Goal: Find specific page/section: Find specific page/section

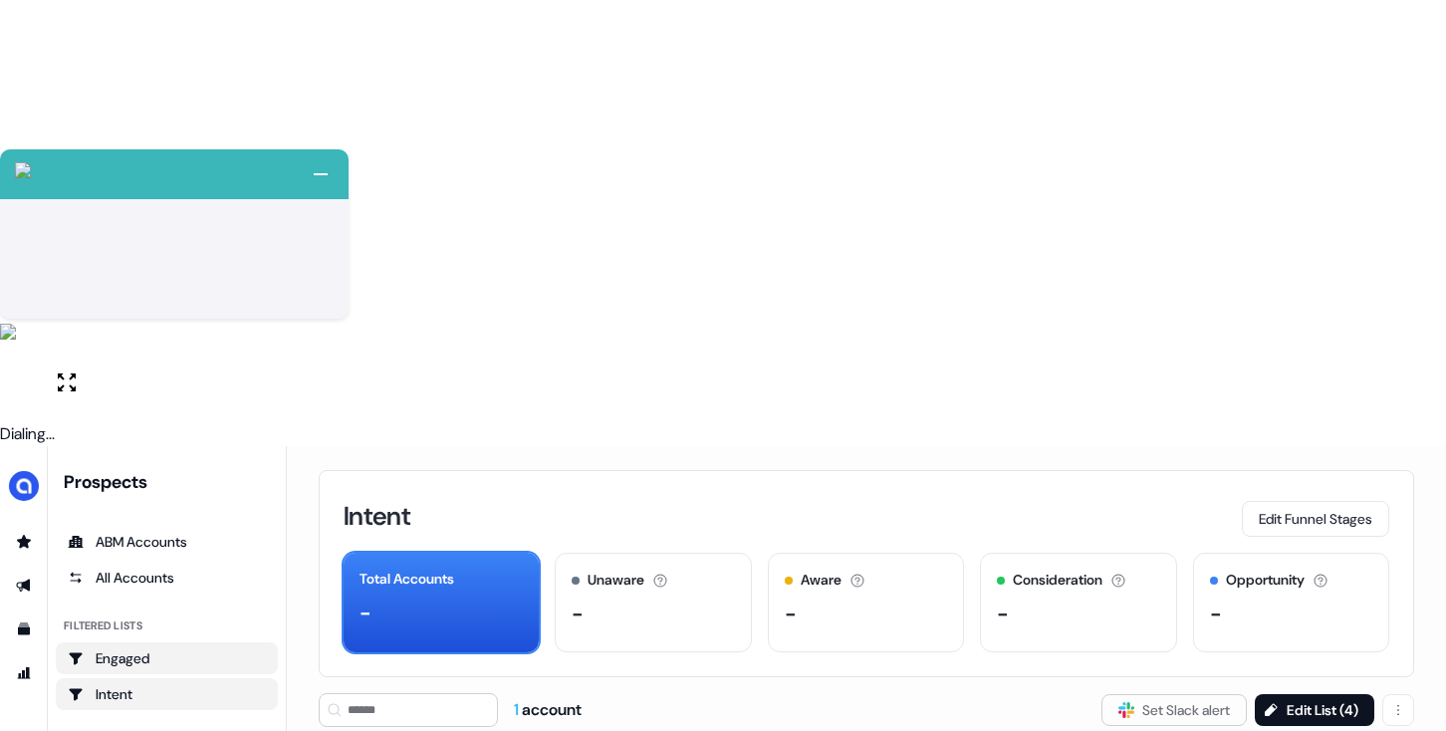
click at [174, 642] on link "Engaged" at bounding box center [167, 658] width 222 height 32
click at [160, 568] on div "All Accounts" at bounding box center [167, 578] width 198 height 20
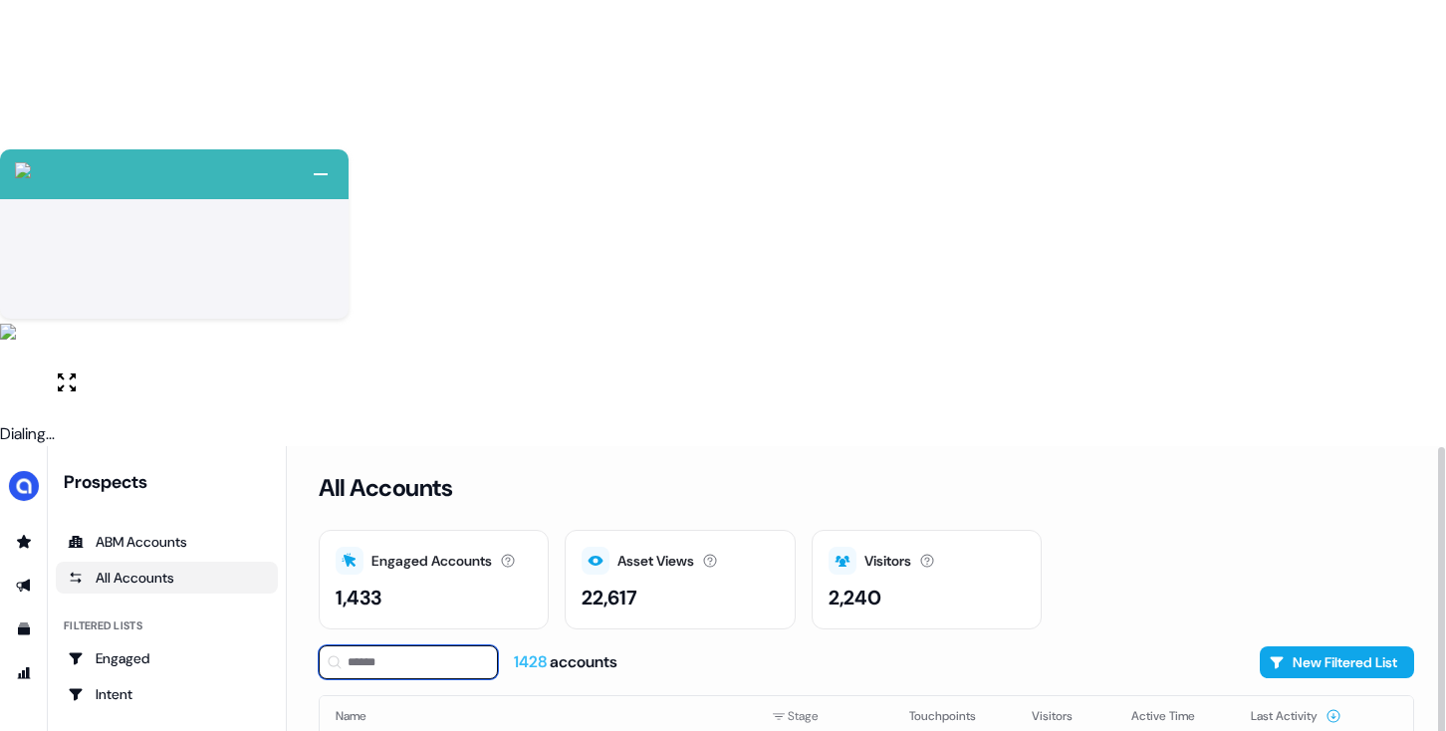
click at [389, 645] on input at bounding box center [408, 662] width 179 height 34
type input "***"
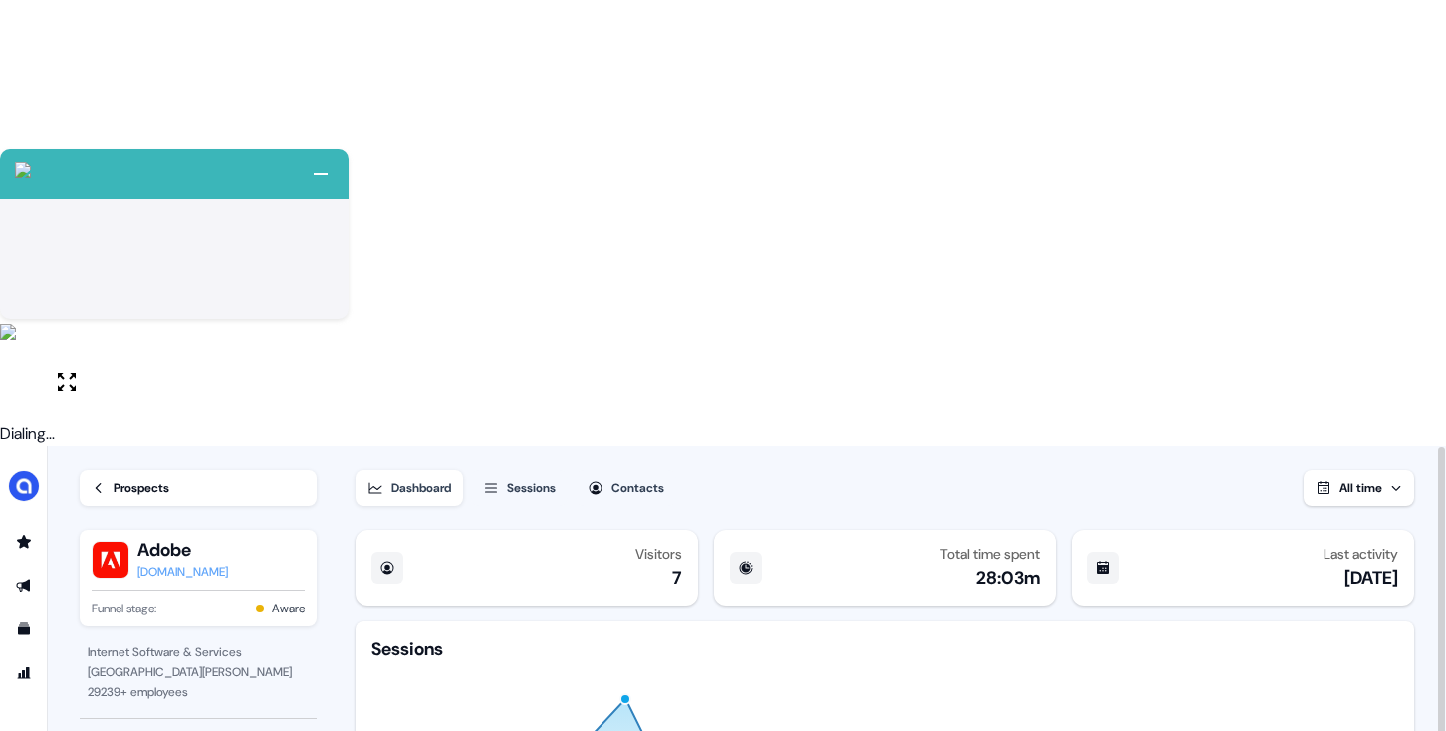
click at [511, 478] on div "Sessions" at bounding box center [531, 488] width 49 height 20
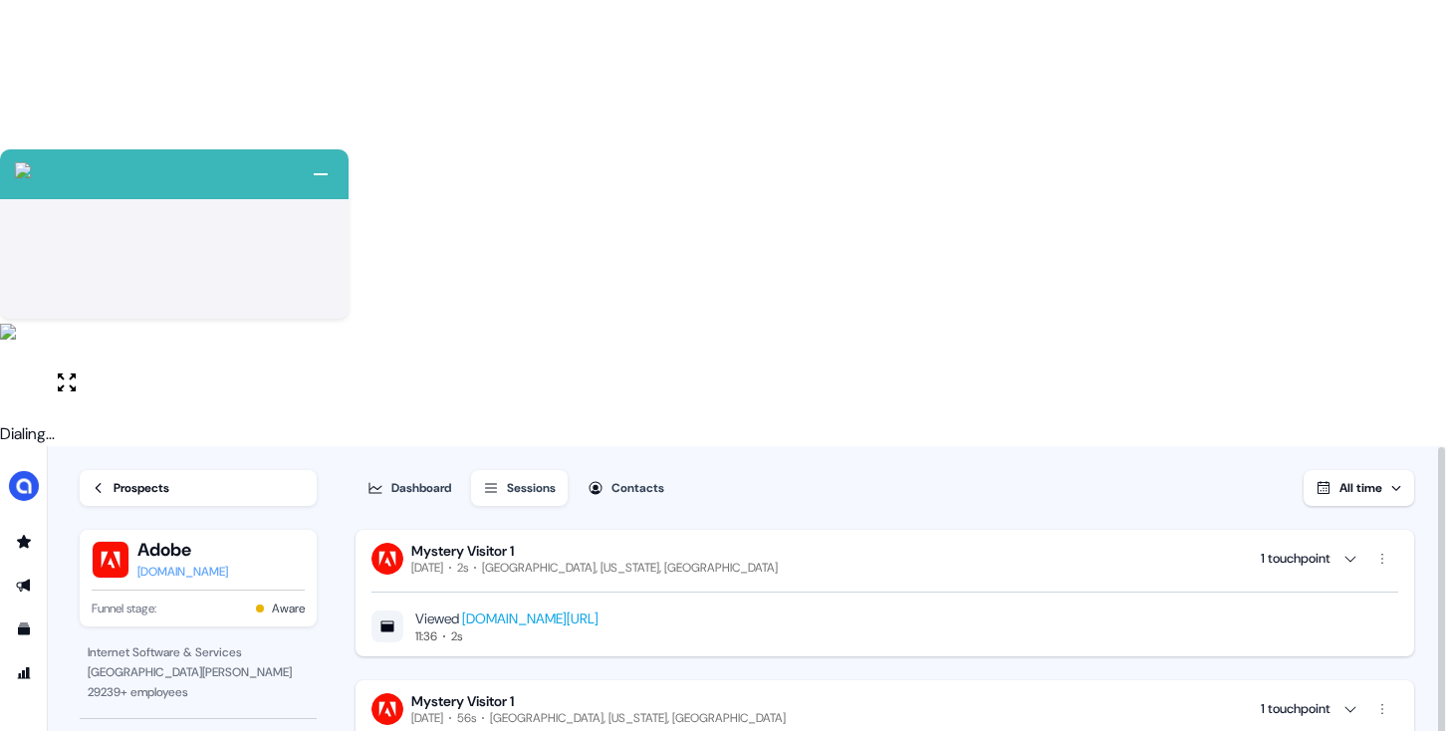
click at [105, 470] on link "Prospects" at bounding box center [198, 488] width 237 height 36
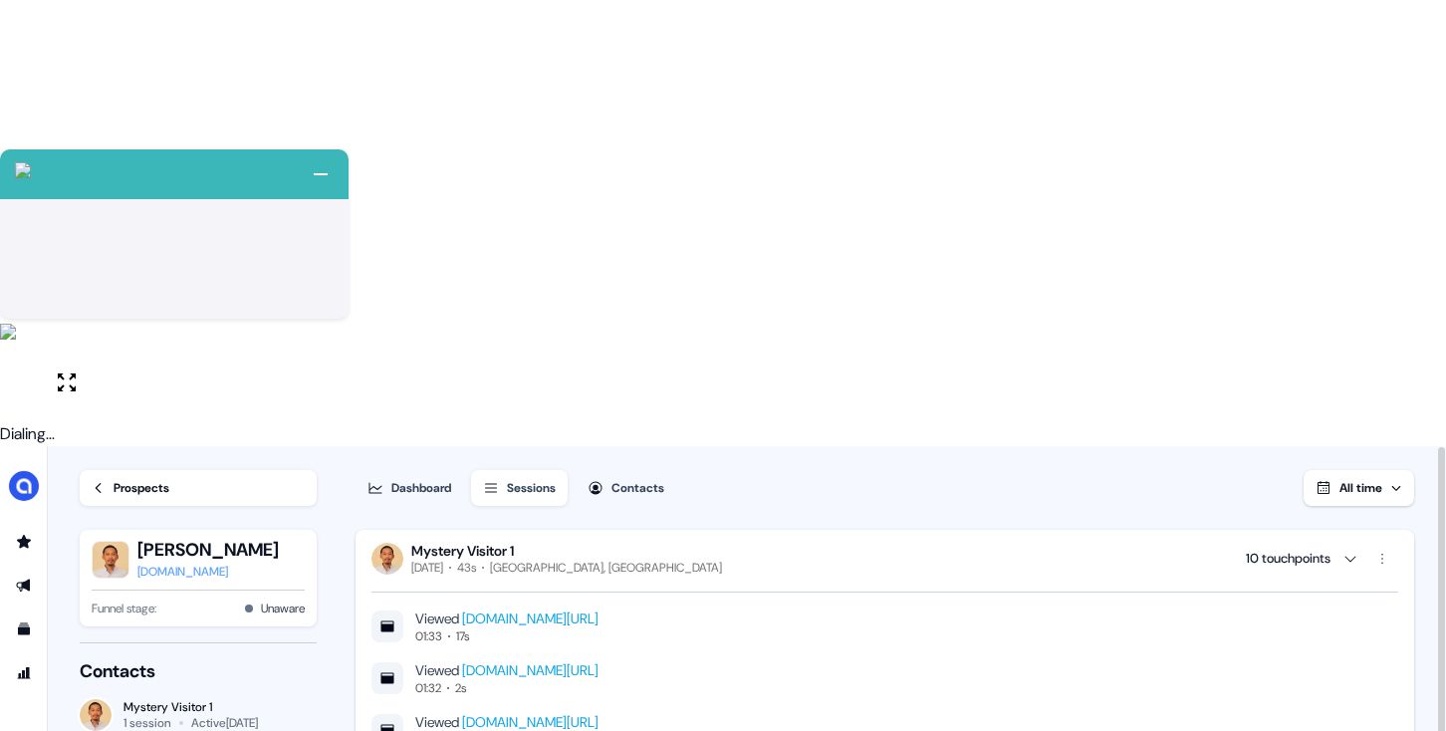
click at [95, 470] on link "Prospects" at bounding box center [198, 488] width 237 height 36
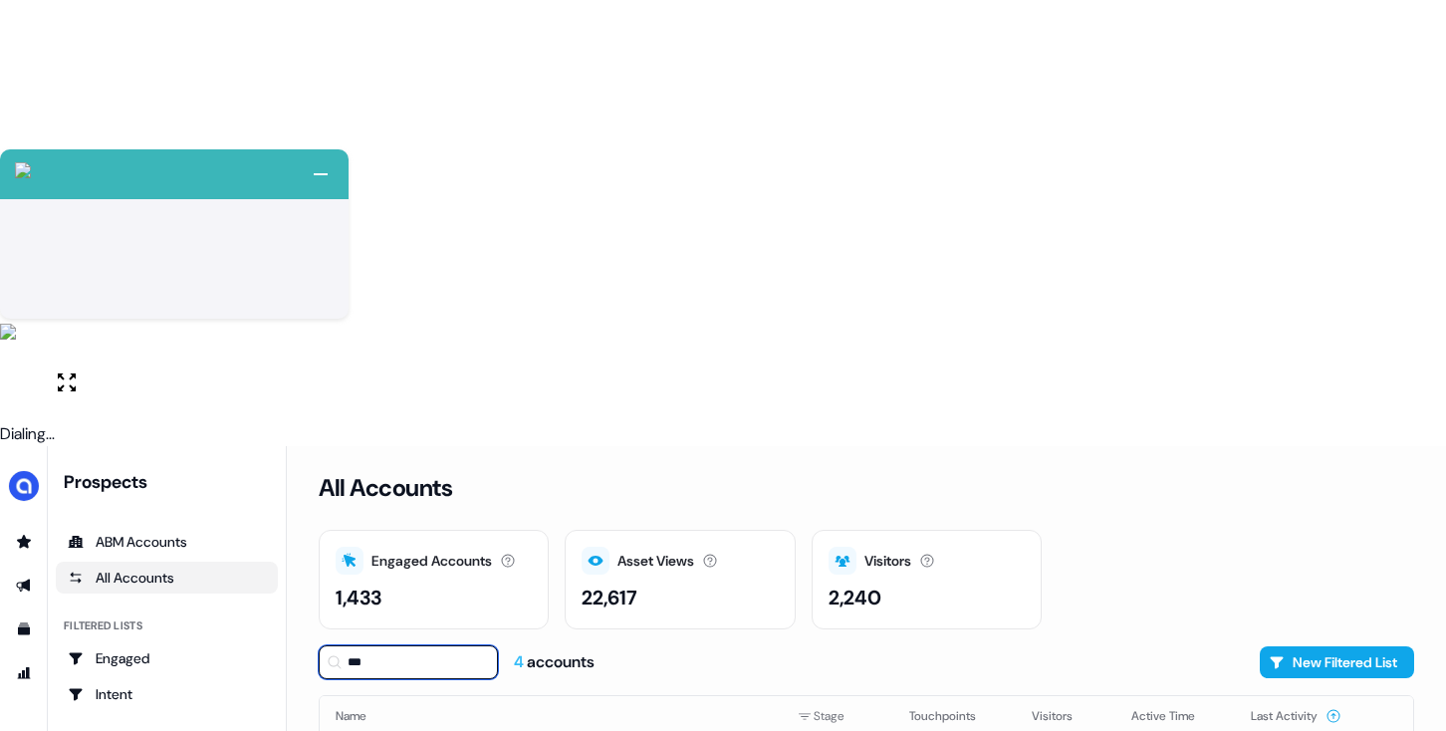
click at [368, 645] on input "***" at bounding box center [408, 662] width 179 height 34
click at [1191, 530] on div "Engaged Accounts Accounts that have interacted with an asset. 1,433 Asset Views…" at bounding box center [866, 580] width 1095 height 100
click at [433, 645] on input at bounding box center [408, 662] width 179 height 34
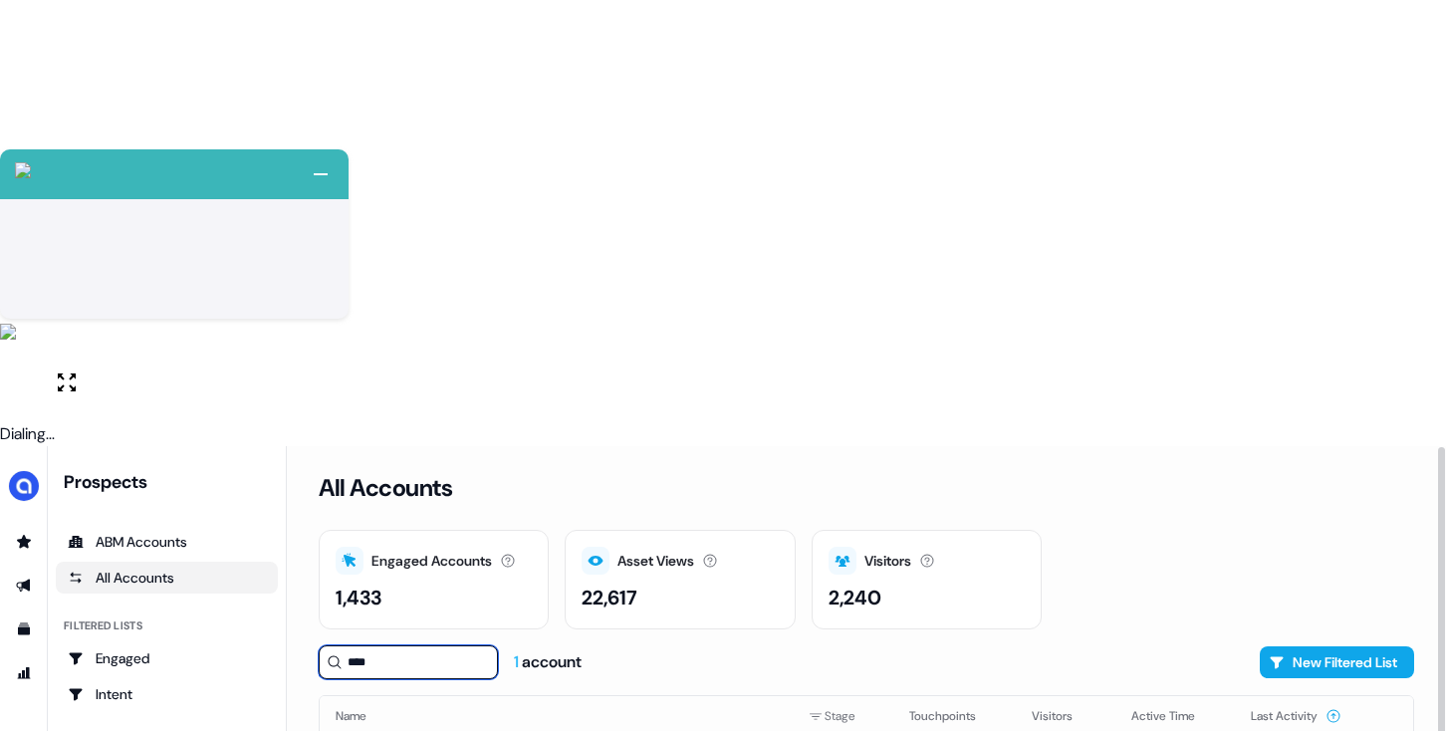
type input "****"
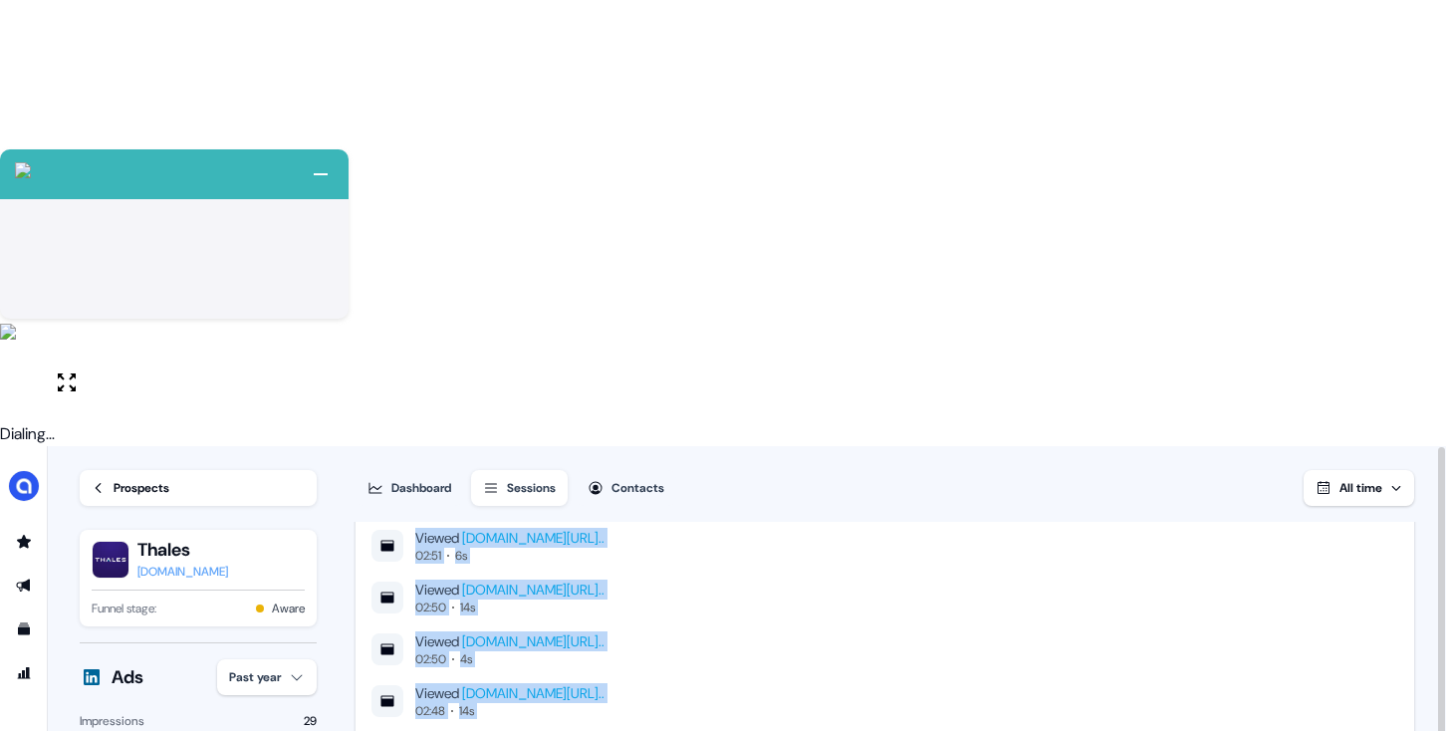
scroll to position [1515, 0]
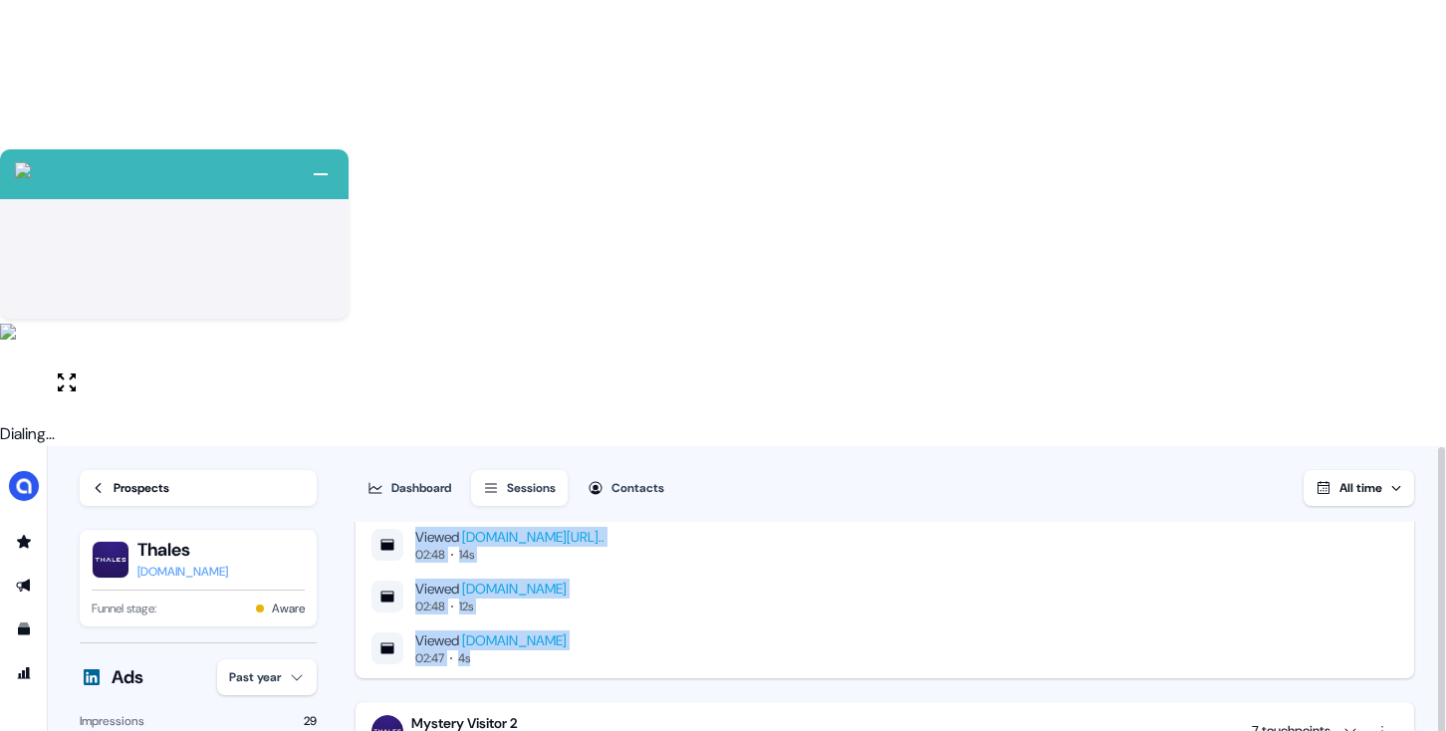
drag, startPoint x: 351, startPoint y: 180, endPoint x: 759, endPoint y: 211, distance: 409.4
copy div "Mystery Visitor 2 [DATE] 1:46m [GEOGRAPHIC_DATA], [GEOGRAPHIC_DATA] 12 touchpoi…"
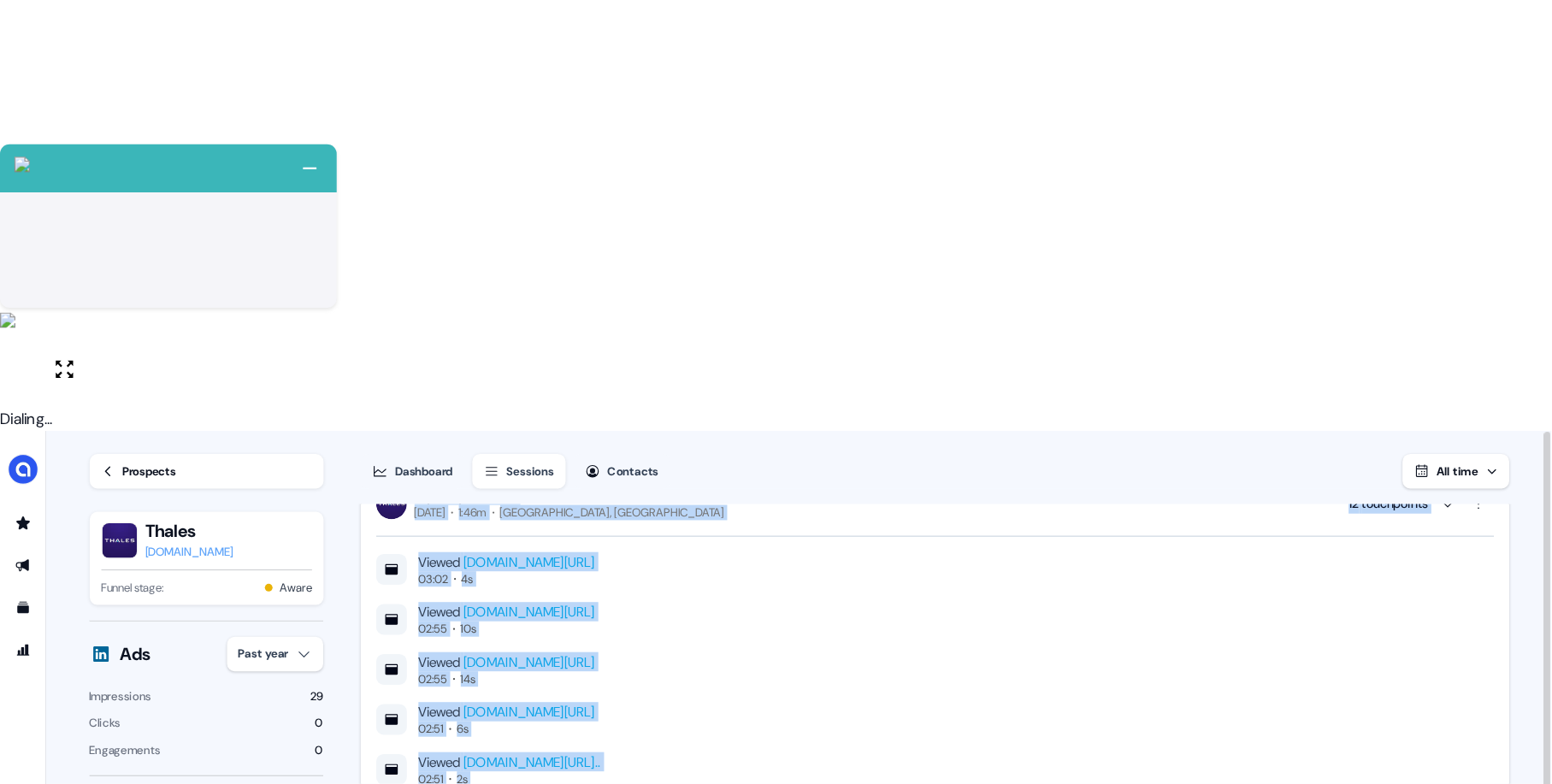
scroll to position [862, 0]
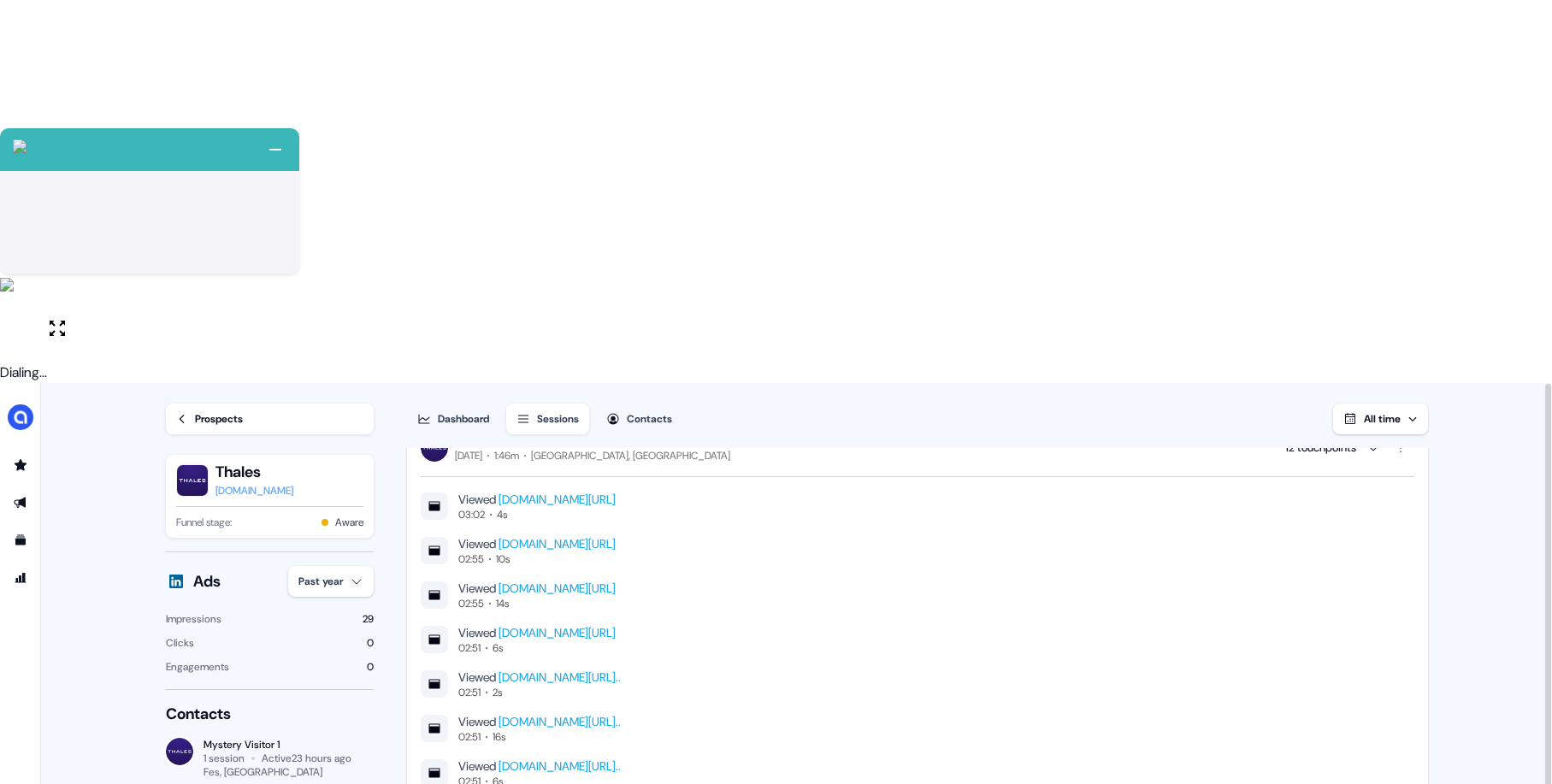
click at [1241, 383] on main "Loading... Prospects Thales [DOMAIN_NAME] Funnel stage: Aware Ads Past year Imp…" at bounding box center [797, 775] width 1512 height 786
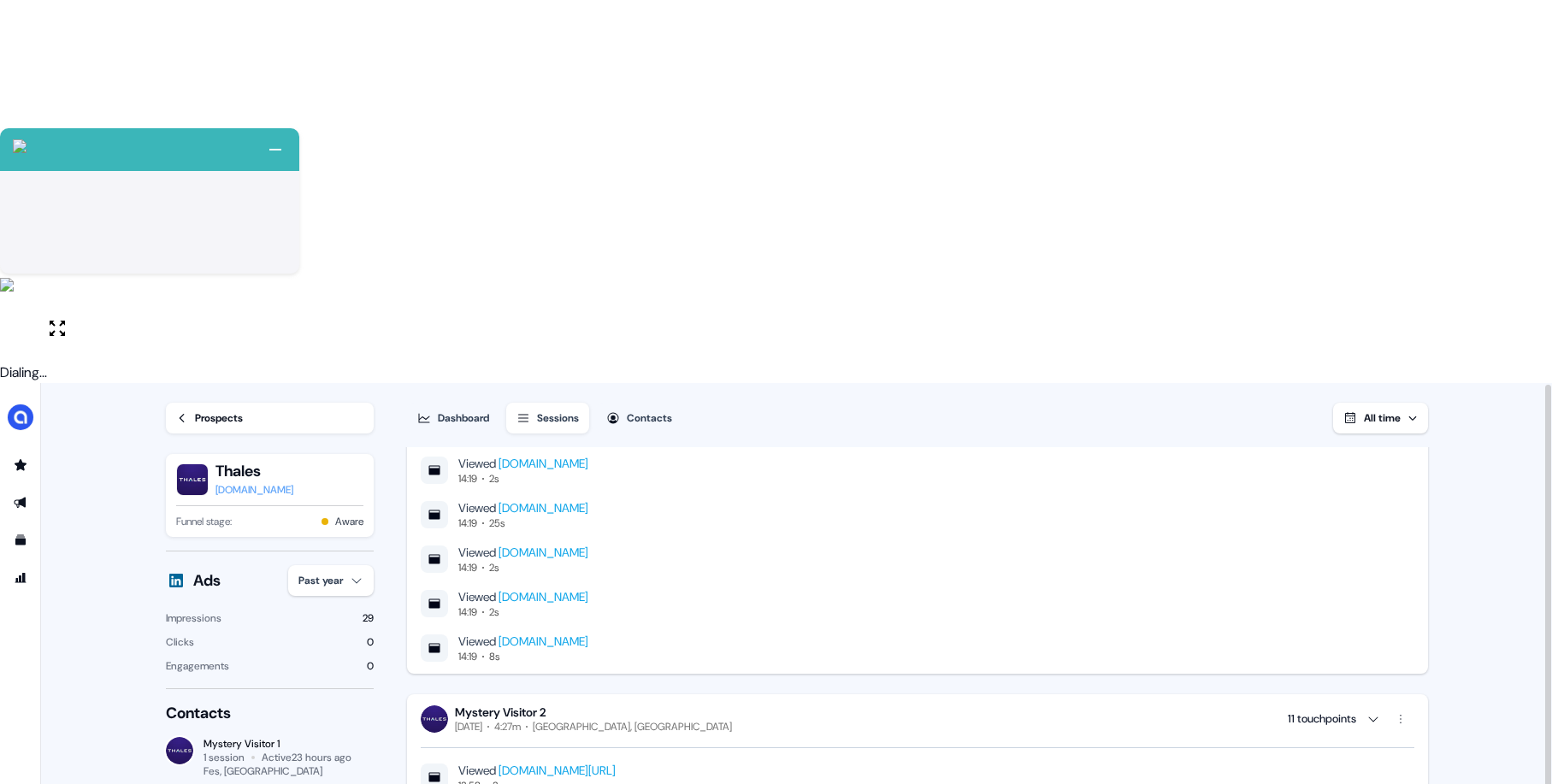
scroll to position [1744, 0]
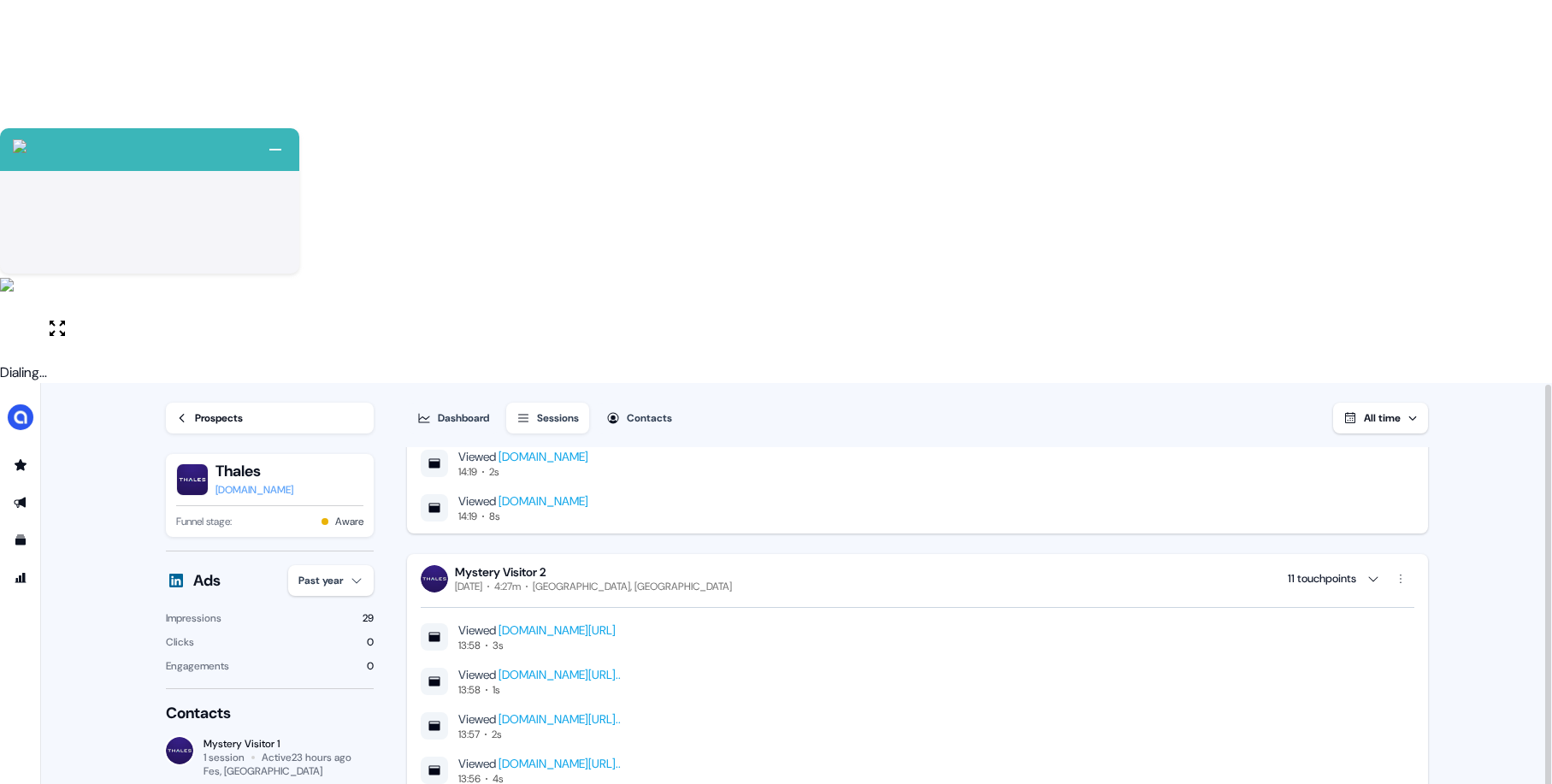
click at [1241, 382] on main "Loading... Prospects Thales [DOMAIN_NAME] Funnel stage: Aware Ads Past year Imp…" at bounding box center [797, 775] width 1512 height 786
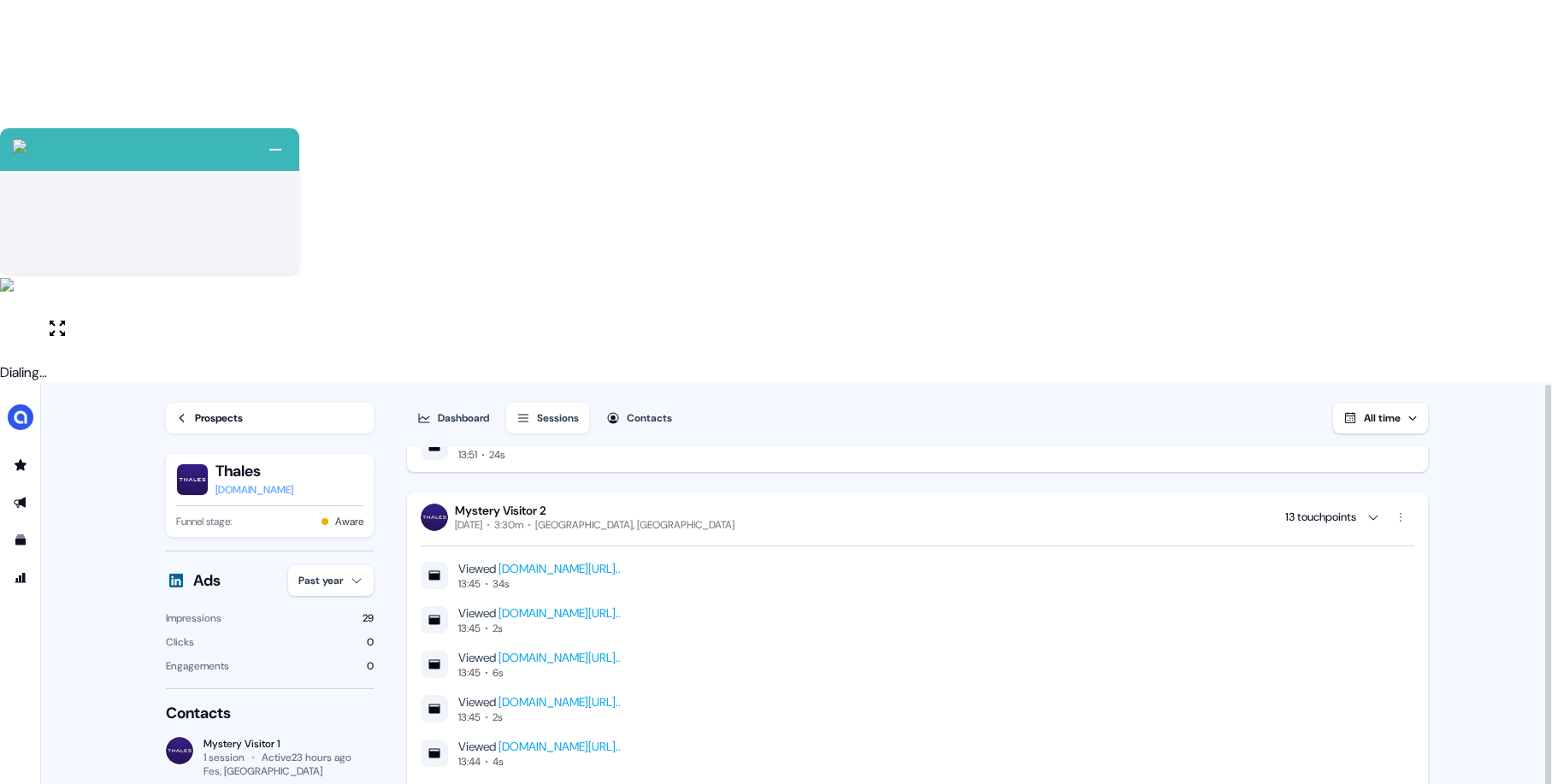
scroll to position [2389, 0]
